Goal: Transaction & Acquisition: Purchase product/service

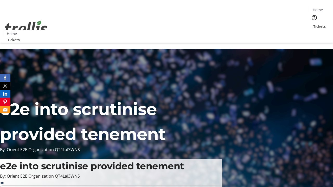
click at [313, 24] on span "Tickets" at bounding box center [319, 26] width 12 height 5
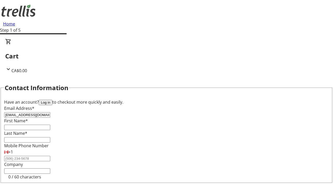
type input "[EMAIL_ADDRESS][DOMAIN_NAME]"
type input "[DEMOGRAPHIC_DATA]"
type input "[PERSON_NAME]"
